Goal: Navigation & Orientation: Find specific page/section

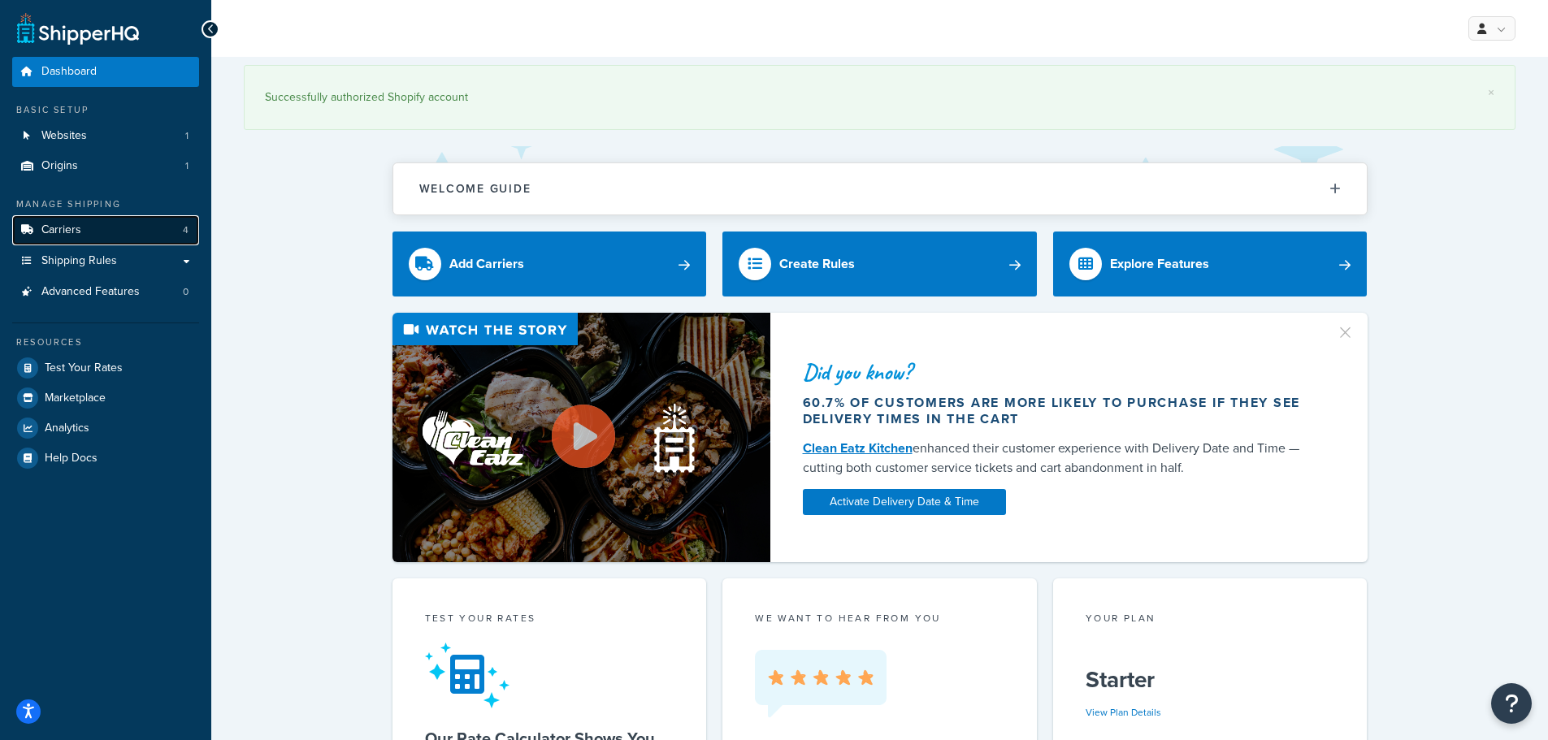
click at [114, 235] on link "Carriers 4" at bounding box center [105, 230] width 187 height 30
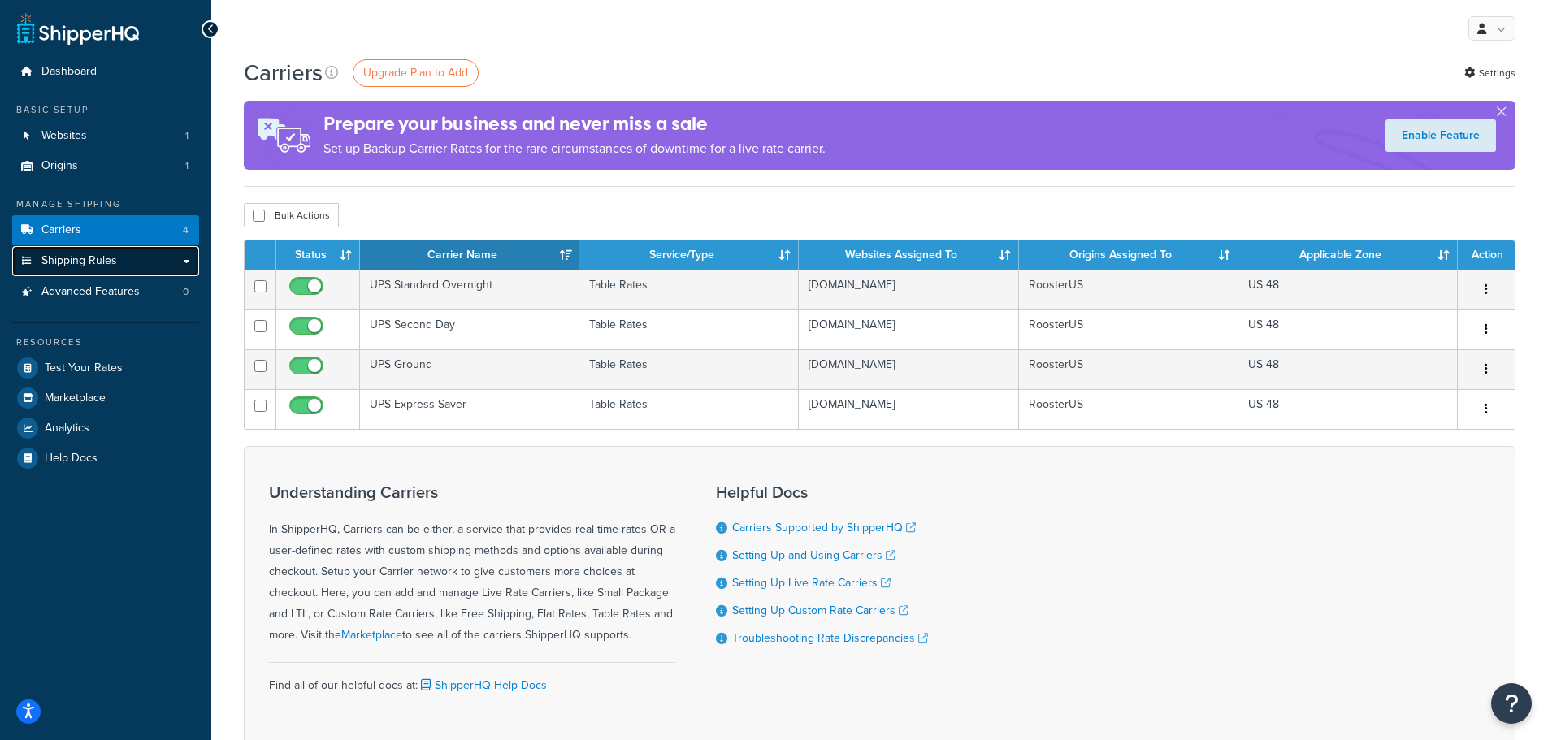
click at [119, 264] on link "Shipping Rules" at bounding box center [105, 261] width 187 height 30
